Goal: Task Accomplishment & Management: Complete application form

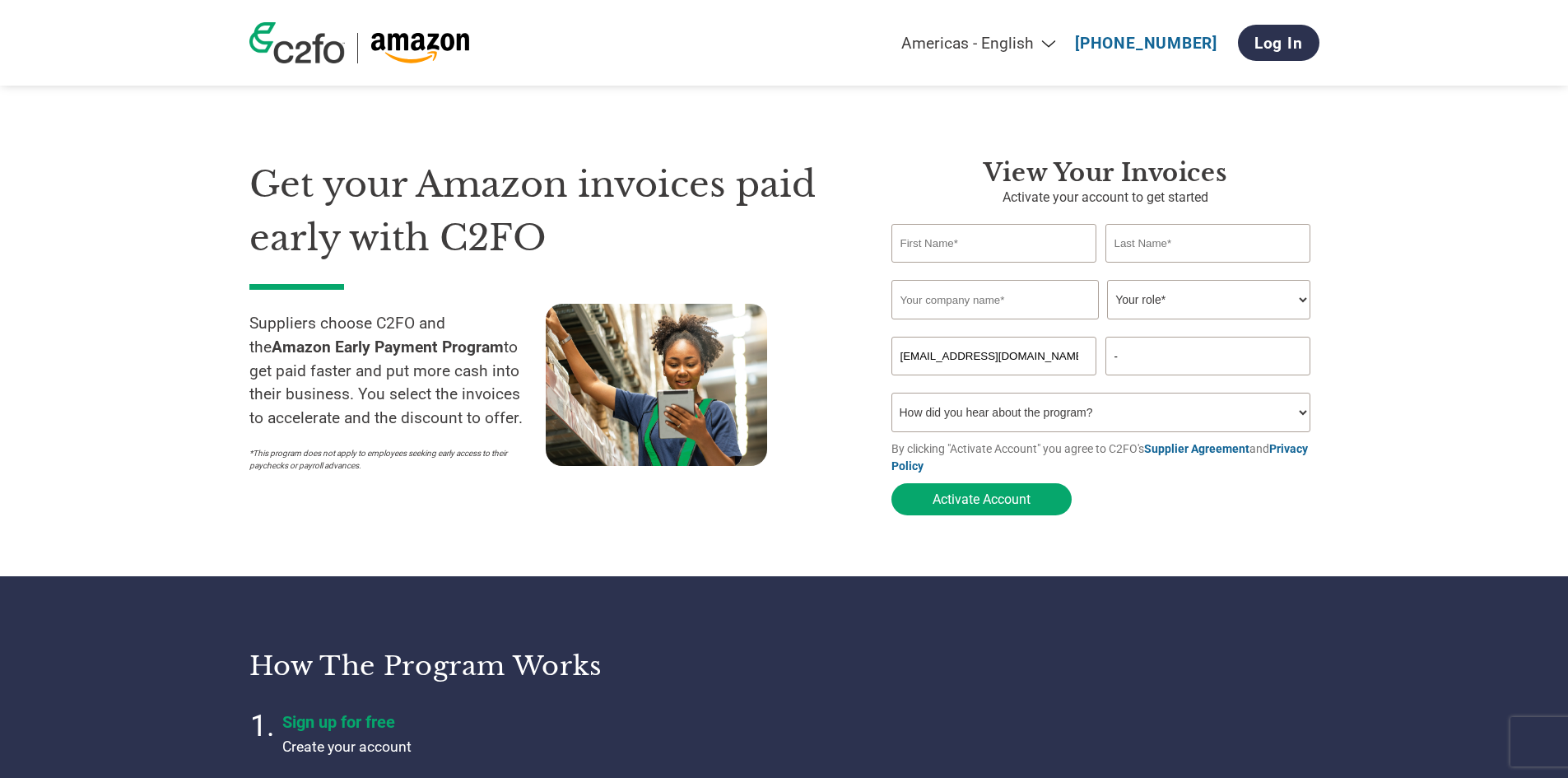
click at [973, 240] on input "text" at bounding box center [994, 243] width 206 height 39
type input "[PERSON_NAME]"
drag, startPoint x: 1059, startPoint y: 305, endPoint x: 1046, endPoint y: 305, distance: 13.0
click at [1052, 306] on input "Millarco International A/S" at bounding box center [995, 300] width 207 height 39
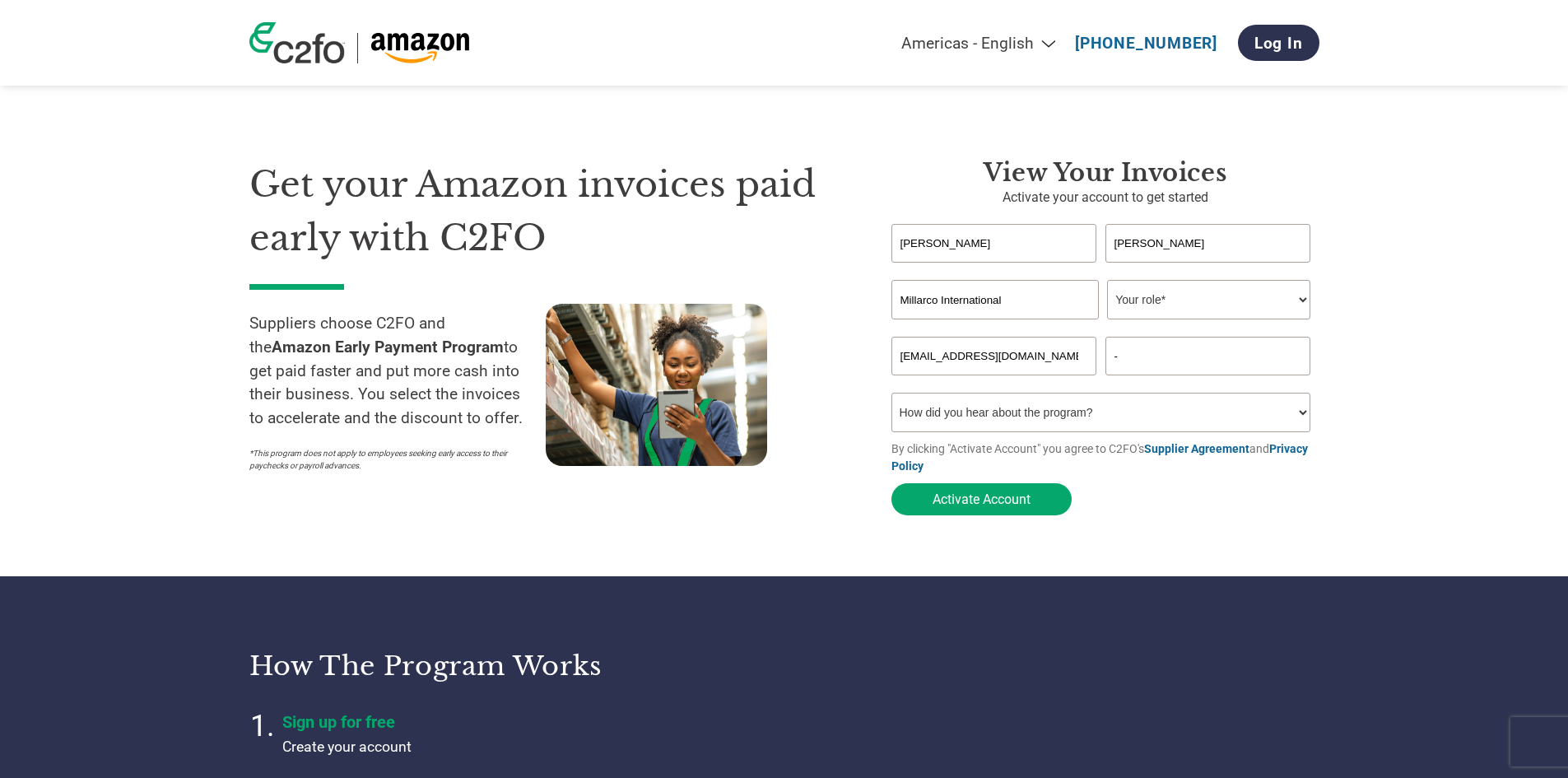
type input "Millarco International"
click at [1293, 317] on select "Your role* CFO Controller Credit Manager Finance Director Treasurer CEO Preside…" at bounding box center [1209, 300] width 203 height 39
select select "ACCOUNTING"
click at [1107, 281] on select "Your role* CFO Controller Credit Manager Finance Director Treasurer CEO Preside…" at bounding box center [1209, 300] width 203 height 39
click at [1201, 359] on input "-" at bounding box center [1208, 356] width 206 height 39
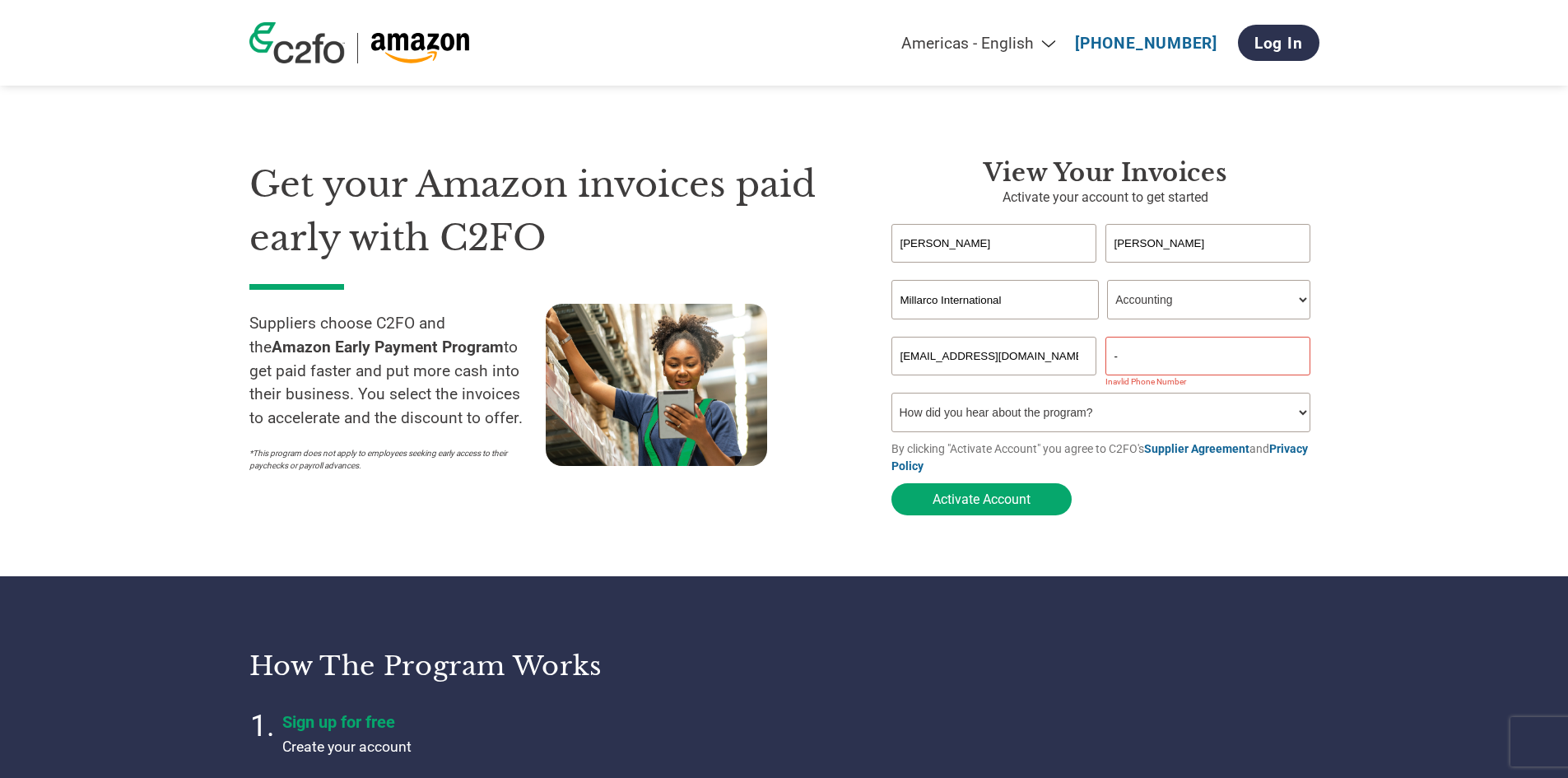
click at [1236, 413] on select "How did you hear about the program? Received a letter Email Social Media Online…" at bounding box center [1101, 412] width 420 height 39
select select "Other"
click at [891, 397] on select "How did you hear about the program? Received a letter Email Social Media Online…" at bounding box center [1101, 412] width 420 height 39
click at [977, 508] on button "Activate Account" at bounding box center [981, 499] width 181 height 32
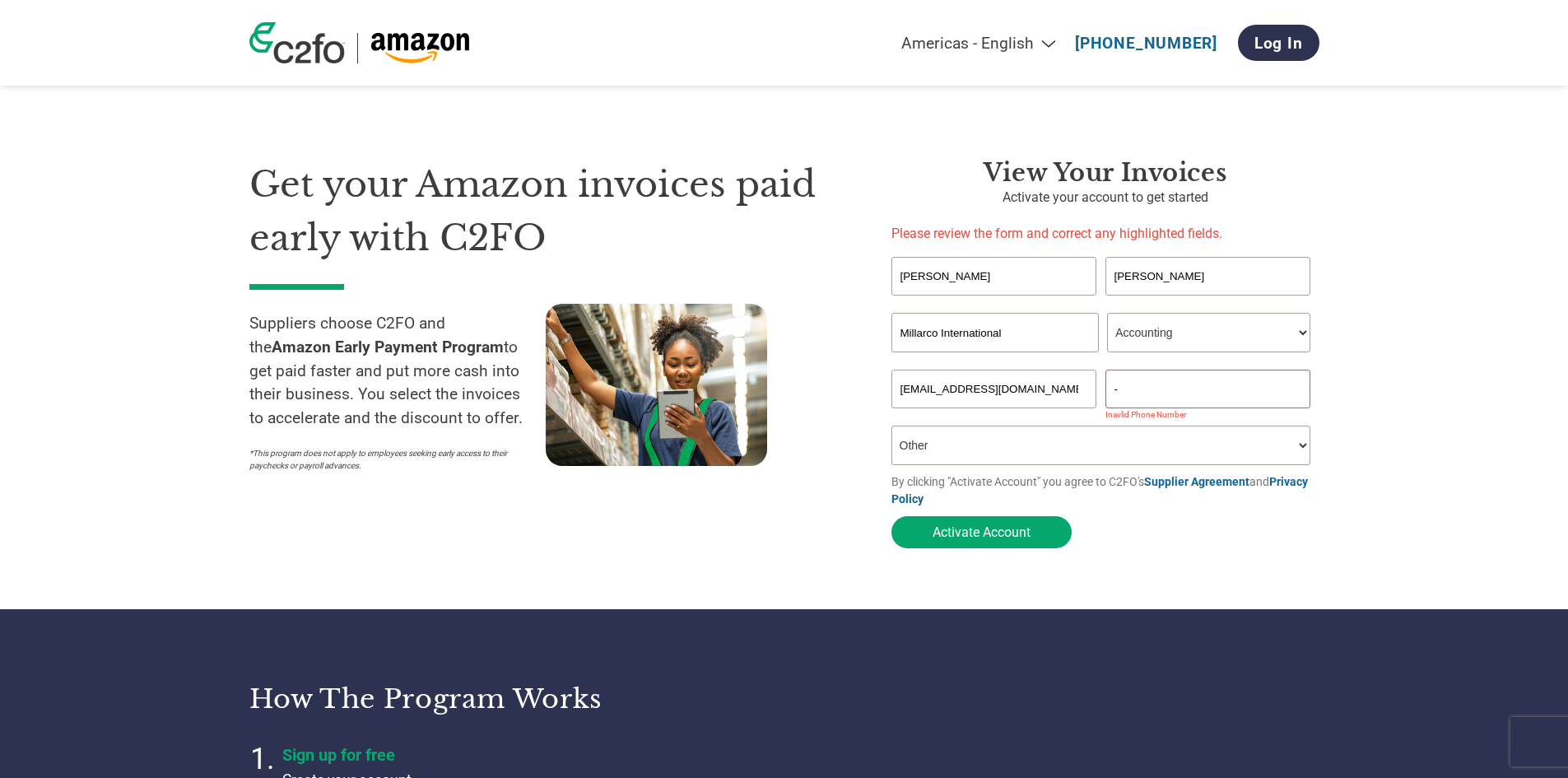
click at [1141, 385] on input "-" at bounding box center [1208, 389] width 206 height 39
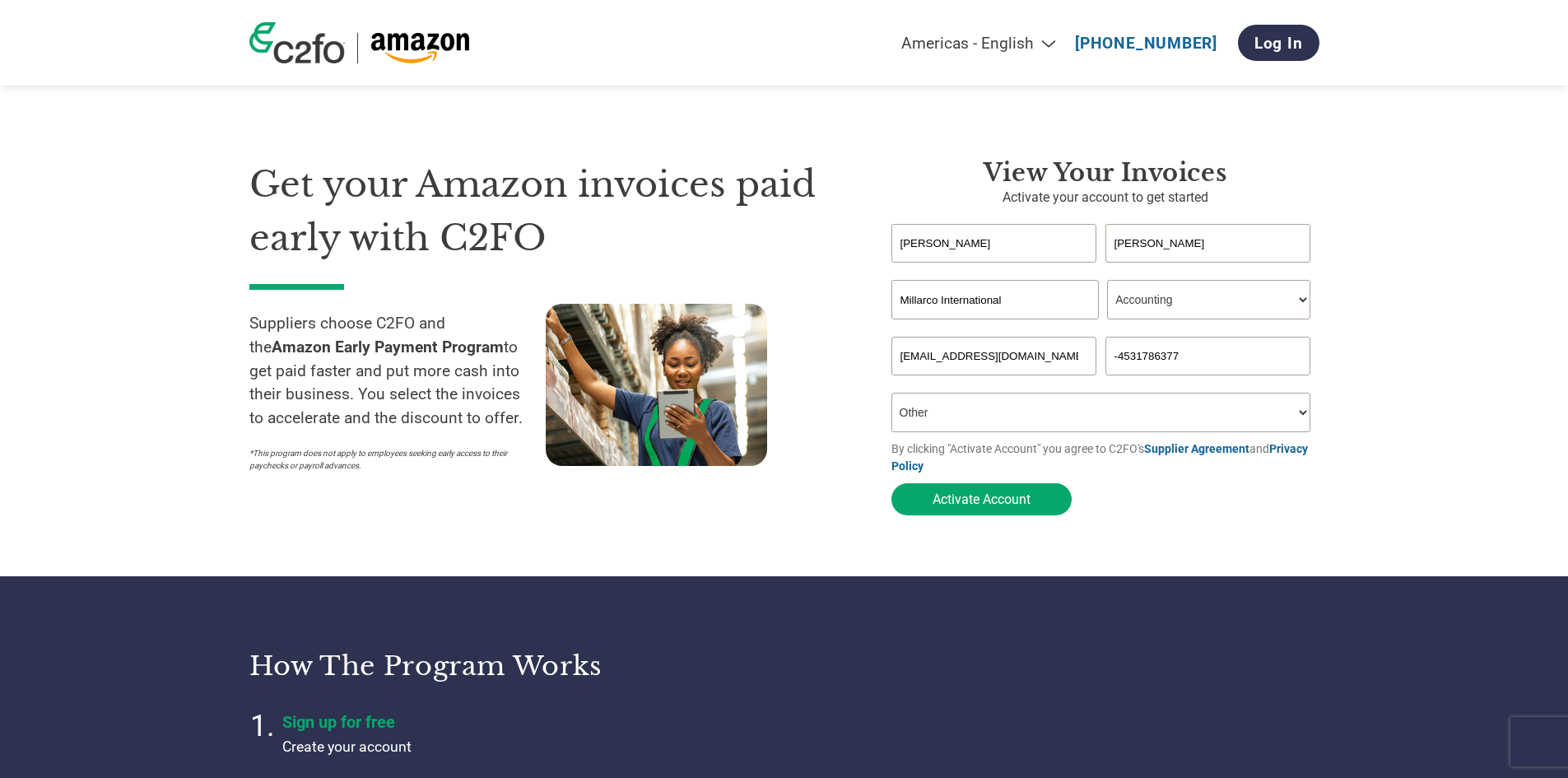
click at [1115, 358] on input "-4531786377" at bounding box center [1208, 356] width 206 height 39
type input "004531786377"
click at [1029, 515] on button "Activate Account" at bounding box center [981, 499] width 181 height 32
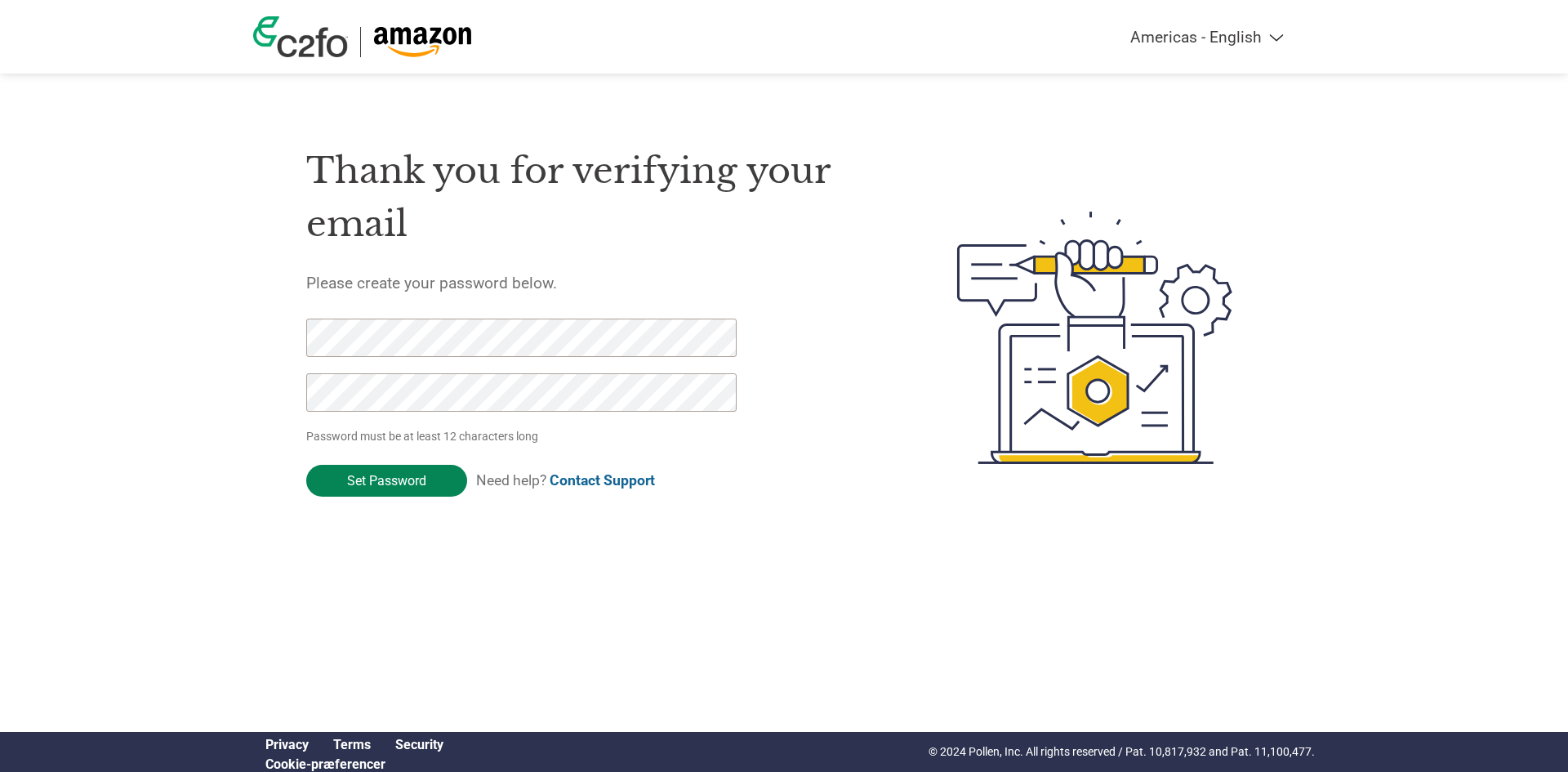
click at [412, 485] on input "Set Password" at bounding box center [386, 480] width 161 height 32
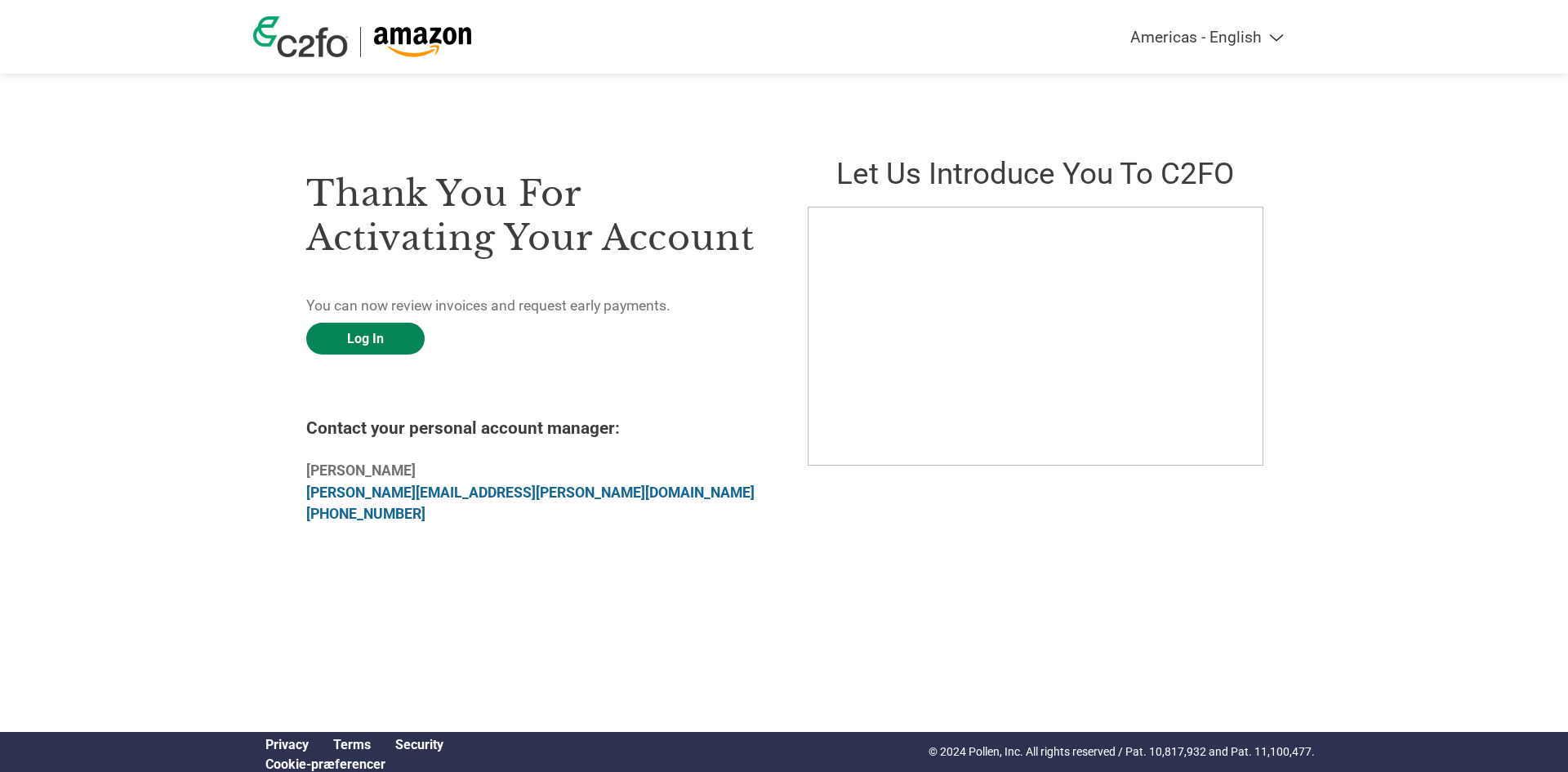
click at [415, 346] on link "Log In" at bounding box center [365, 338] width 118 height 32
